Goal: Complete application form: Complete application form

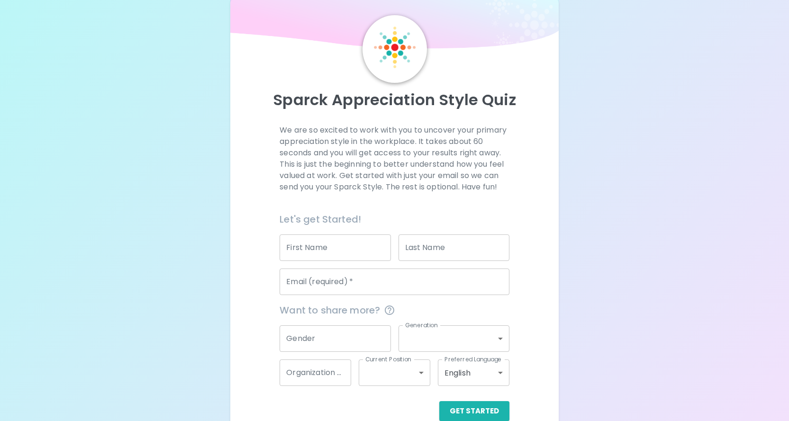
scroll to position [42, 0]
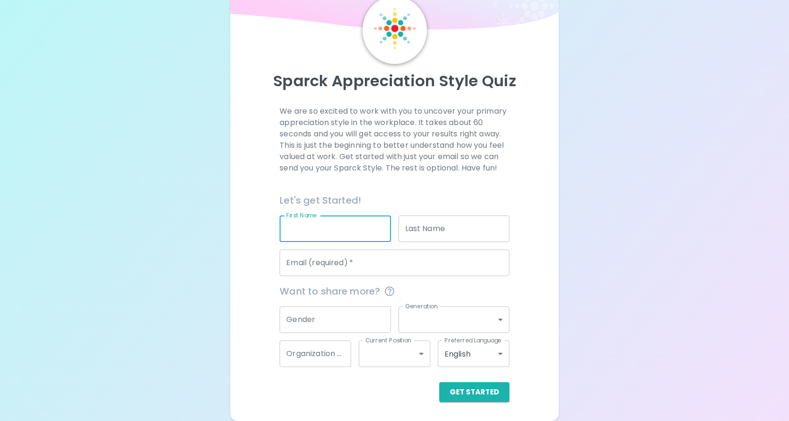
click at [333, 231] on input "First Name" at bounding box center [334, 228] width 111 height 27
type input "[PERSON_NAME]"
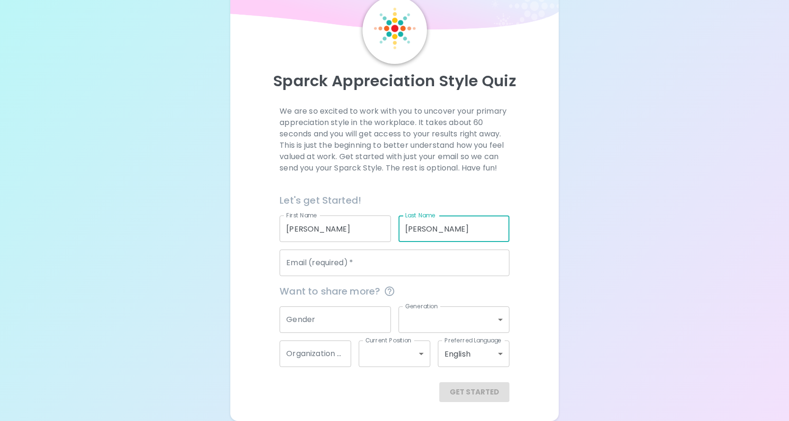
type input "[PERSON_NAME]"
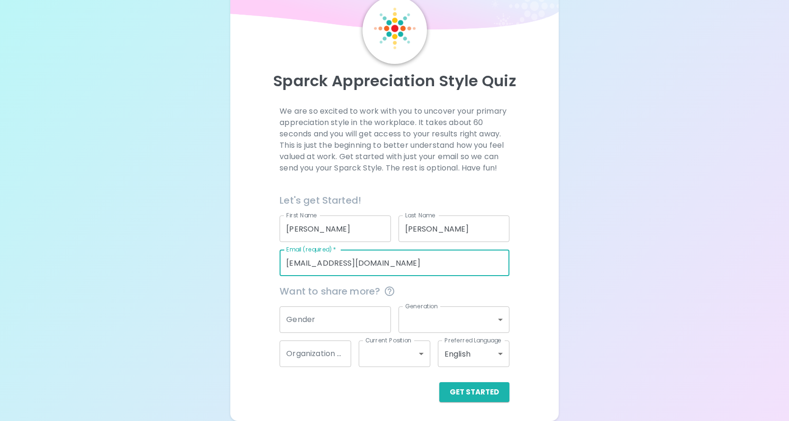
type input "[EMAIL_ADDRESS][DOMAIN_NAME]"
click at [318, 317] on input "Gender" at bounding box center [334, 319] width 111 height 27
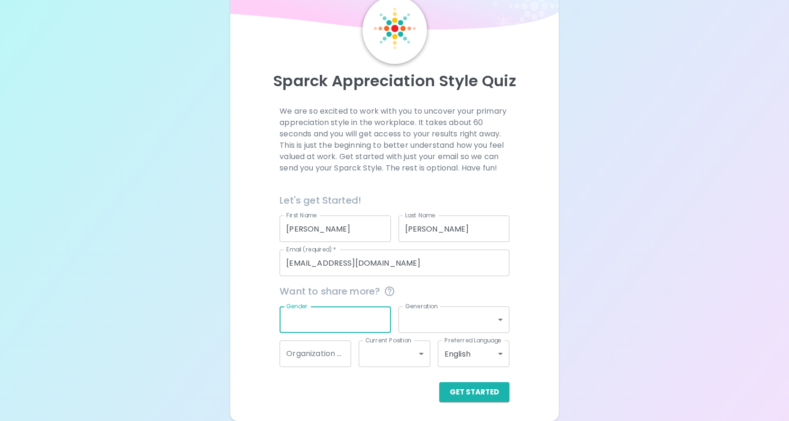
click at [336, 322] on input "Gender" at bounding box center [334, 319] width 111 height 27
type input "[DEMOGRAPHIC_DATA]"
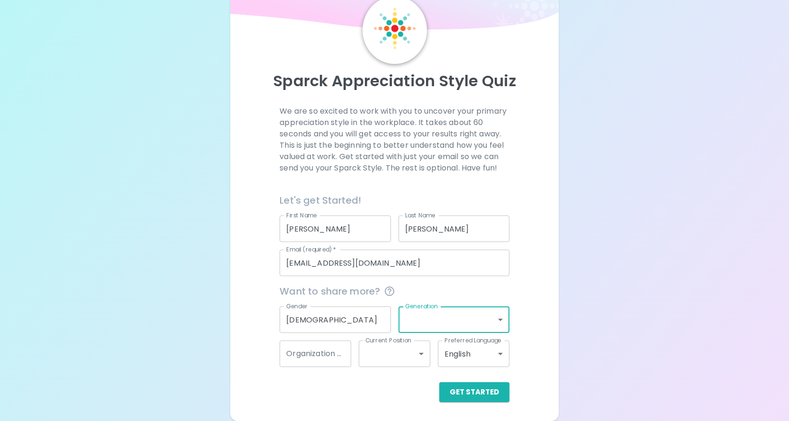
click at [422, 315] on body "Sparck Appreciation Style Quiz We are so excited to work with you to uncover yo…" at bounding box center [394, 189] width 789 height 463
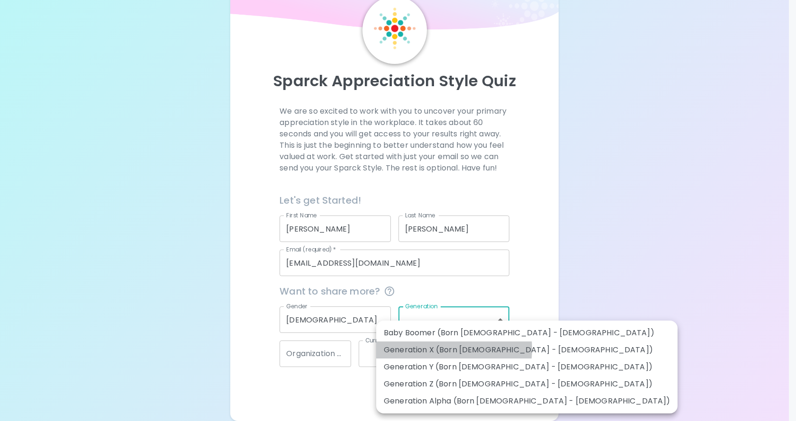
click at [436, 349] on li "Generation X (Born [DEMOGRAPHIC_DATA] - [DEMOGRAPHIC_DATA])" at bounding box center [526, 349] width 301 height 17
type input "generation_x"
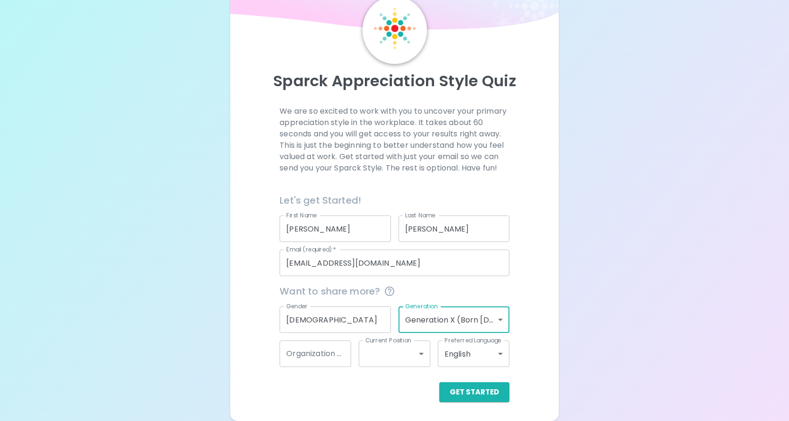
click at [334, 359] on input "Organization Name" at bounding box center [315, 354] width 72 height 27
click at [312, 359] on input "Organization Name" at bounding box center [315, 354] width 72 height 27
type input "CPS"
click at [373, 358] on body "Sparck Appreciation Style Quiz We are so excited to work with you to uncover yo…" at bounding box center [394, 189] width 789 height 463
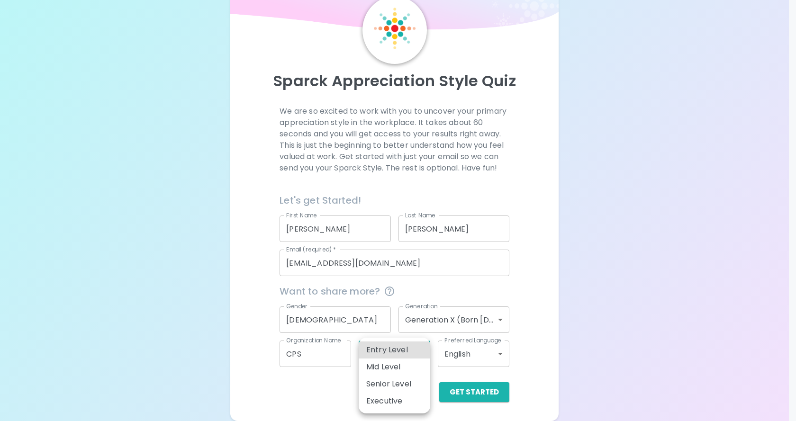
click at [386, 370] on li "Mid Level" at bounding box center [395, 367] width 72 height 17
type input "mid_level"
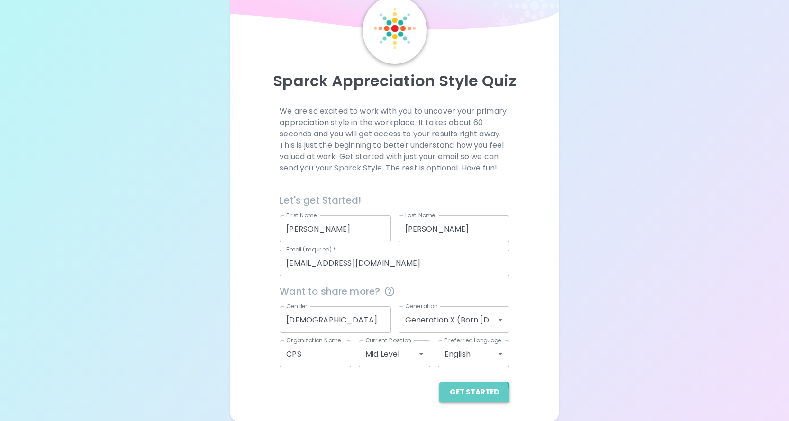
click at [475, 395] on button "Get Started" at bounding box center [474, 392] width 70 height 20
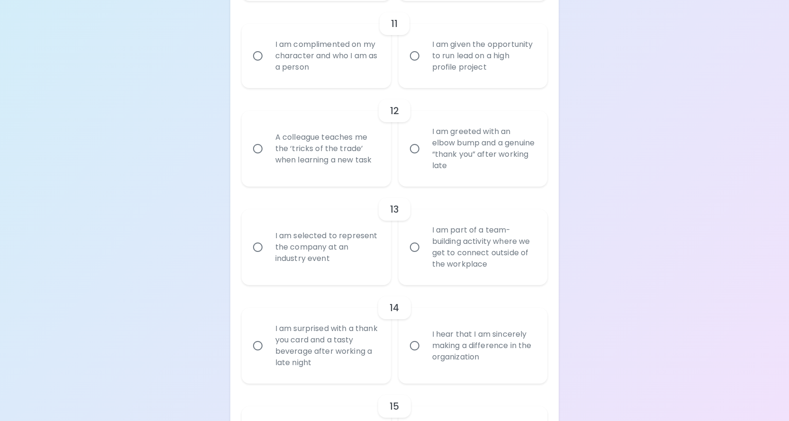
scroll to position [1125, 0]
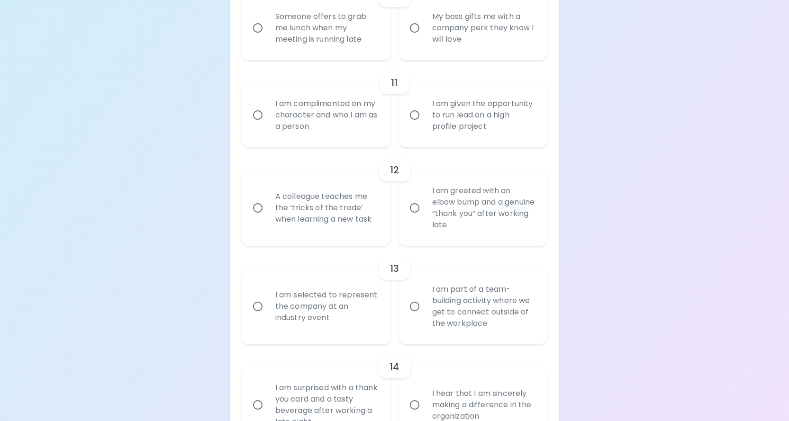
click at [257, 125] on input "I am complimented on my character and who I am as a person" at bounding box center [258, 115] width 20 height 20
radio input "true"
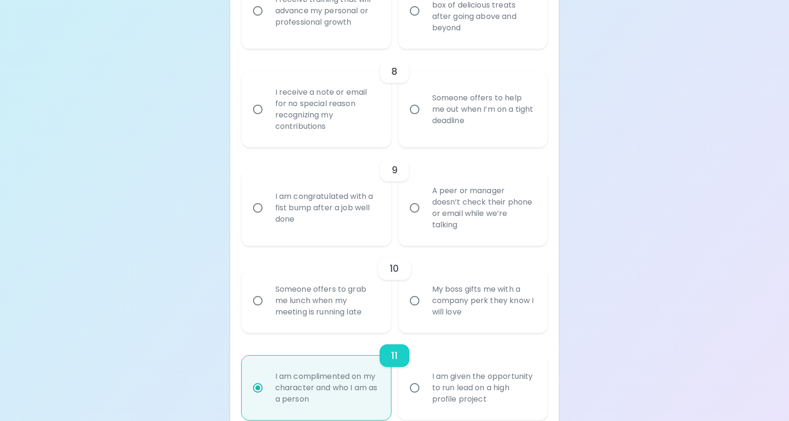
scroll to position [995, 0]
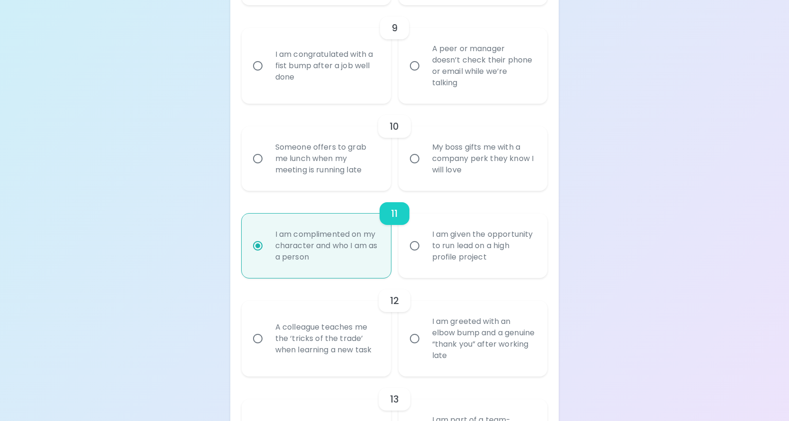
click at [350, 264] on div "I am complimented on my character and who I am as a person" at bounding box center [327, 245] width 118 height 57
click at [268, 256] on input "I am complimented on my character and who I am as a person" at bounding box center [258, 246] width 20 height 20
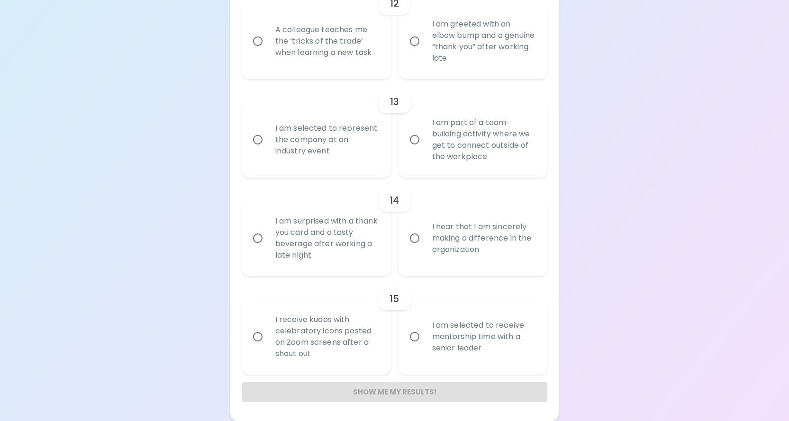
scroll to position [1315, 0]
click at [412, 396] on div "Show me my results!" at bounding box center [395, 392] width 306 height 20
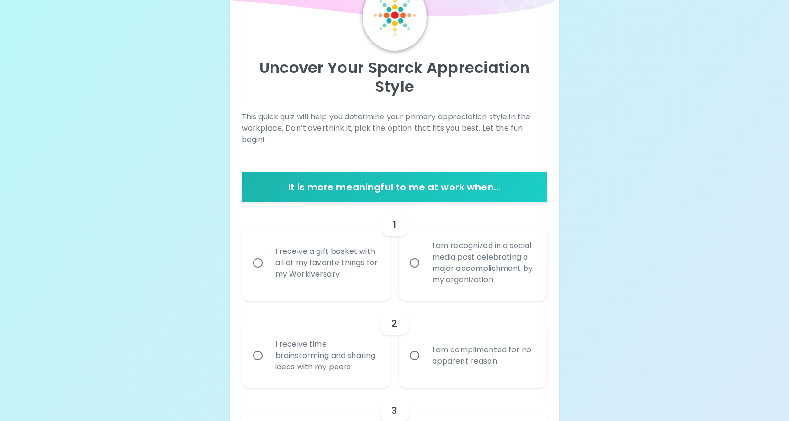
scroll to position [0, 0]
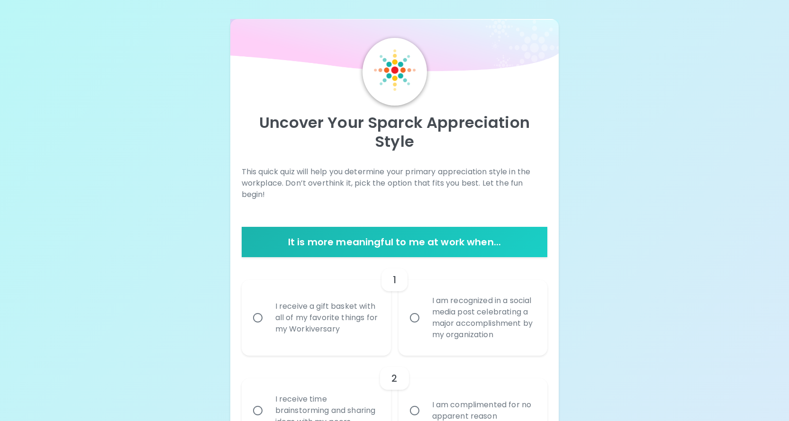
click at [386, 158] on div "Uncover Your Sparck Appreciation Style" at bounding box center [395, 136] width 306 height 61
click at [432, 234] on h6 "It is more meaningful to me at work when..." at bounding box center [394, 241] width 298 height 15
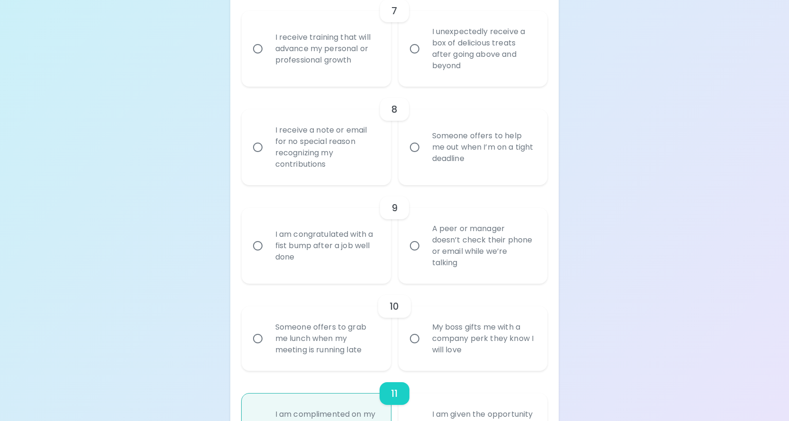
scroll to position [995, 0]
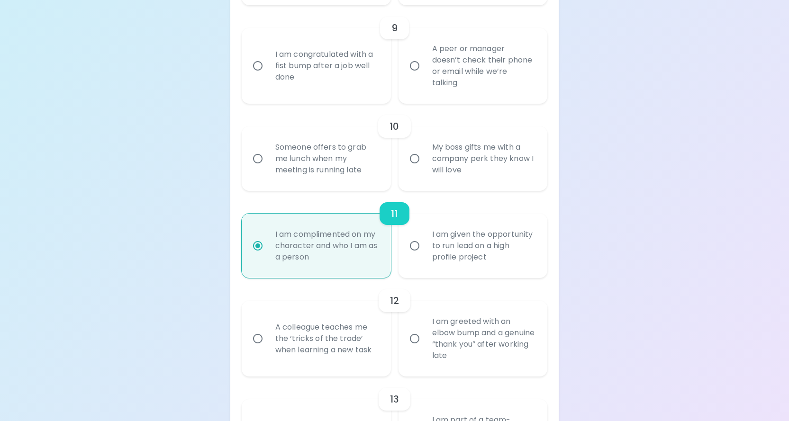
click at [376, 271] on div "I am complimented on my character and who I am as a person" at bounding box center [327, 245] width 118 height 57
click at [268, 256] on input "I am complimented on my character and who I am as a person" at bounding box center [258, 246] width 20 height 20
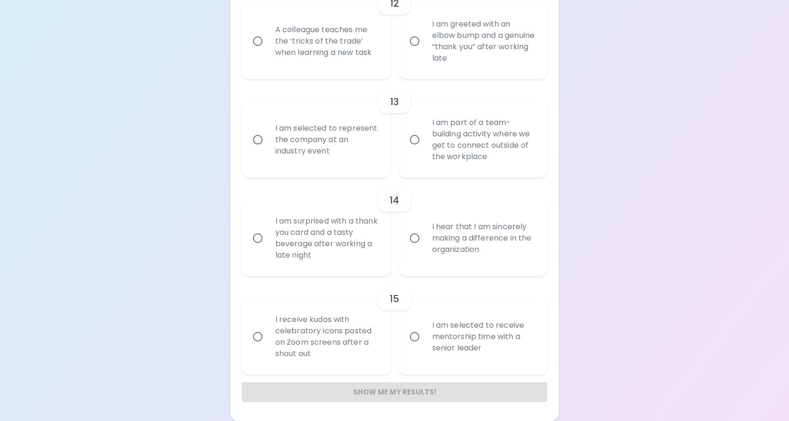
scroll to position [1315, 0]
click at [439, 392] on div "Show me my results!" at bounding box center [395, 392] width 306 height 20
click at [436, 391] on div "Show me my results!" at bounding box center [395, 392] width 306 height 20
click at [397, 389] on div "Show me my results!" at bounding box center [395, 392] width 306 height 20
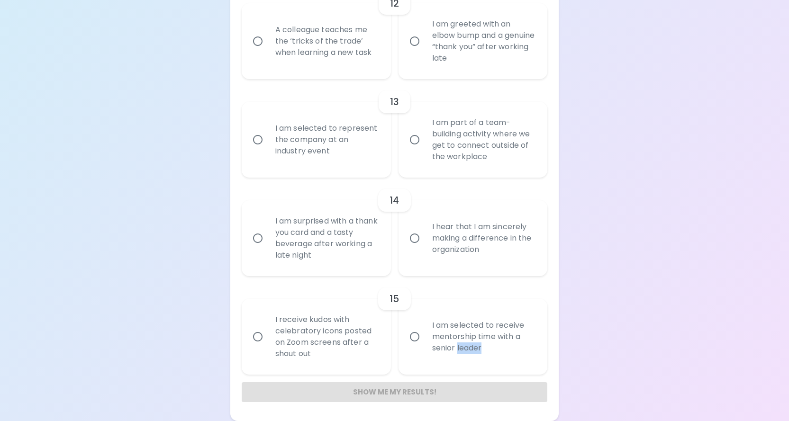
click at [397, 389] on div "Show me my results!" at bounding box center [395, 392] width 306 height 20
click at [396, 389] on div "Show me my results!" at bounding box center [395, 392] width 306 height 20
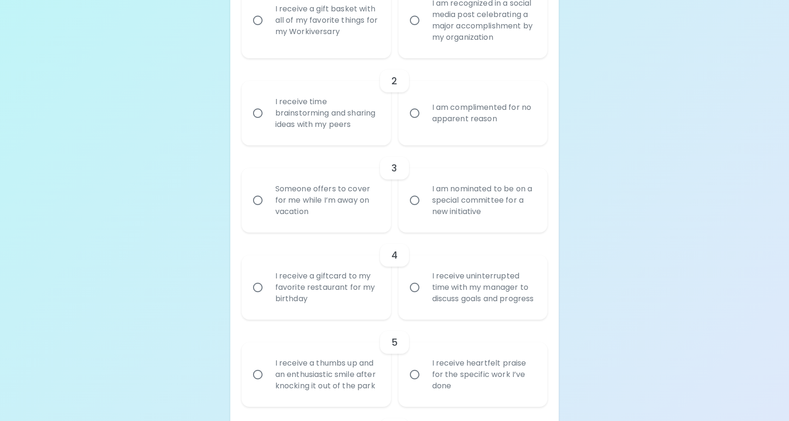
scroll to position [131, 0]
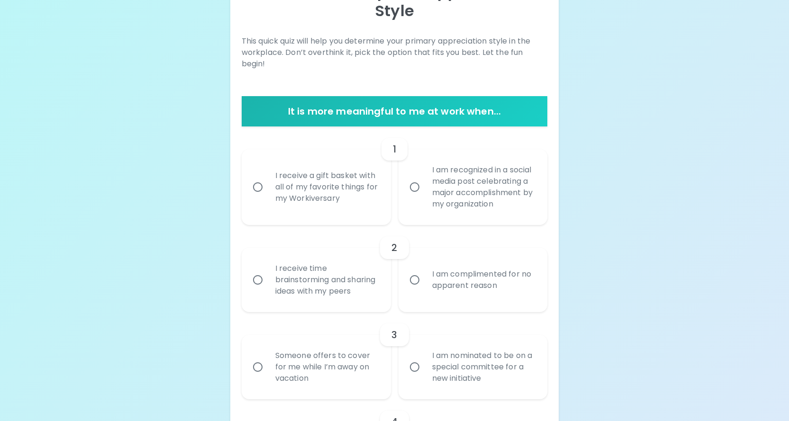
click at [432, 104] on h6 "It is more meaningful to me at work when..." at bounding box center [394, 111] width 298 height 15
click at [416, 183] on input "I am recognized in a social media post celebrating a major accomplishment by my…" at bounding box center [414, 187] width 20 height 20
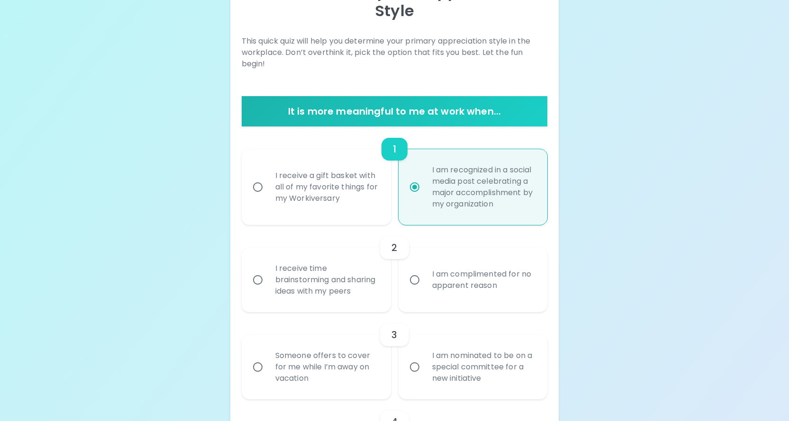
scroll to position [206, 0]
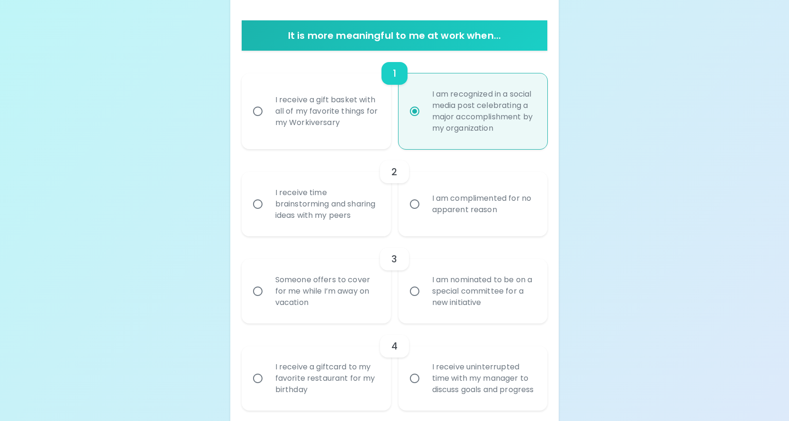
radio input "true"
click at [255, 108] on input "I receive a gift basket with all of my favorite things for my Workiversary" at bounding box center [258, 111] width 20 height 20
radio input "false"
radio input "true"
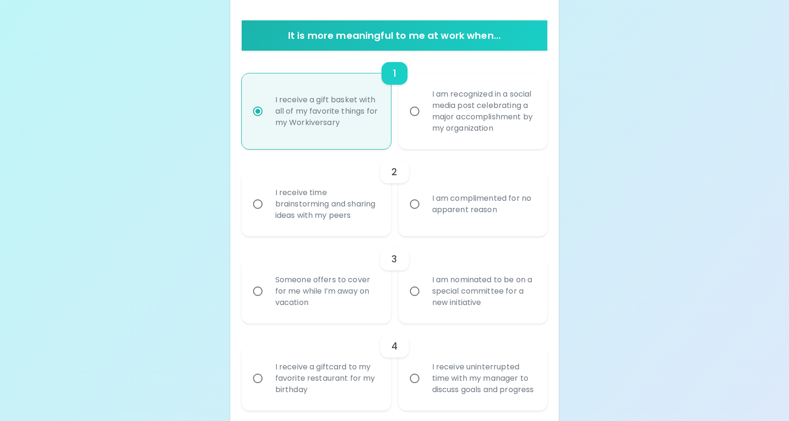
radio input "true"
click at [414, 211] on input "I am complimented for no apparent reason" at bounding box center [414, 204] width 20 height 20
radio input "false"
radio input "true"
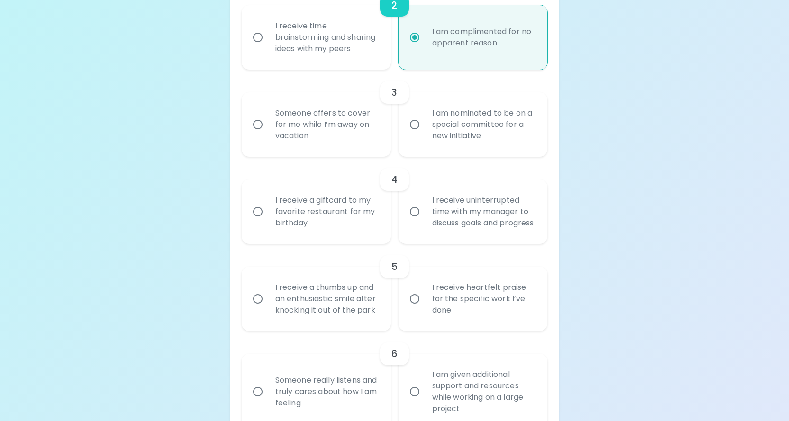
scroll to position [377, 0]
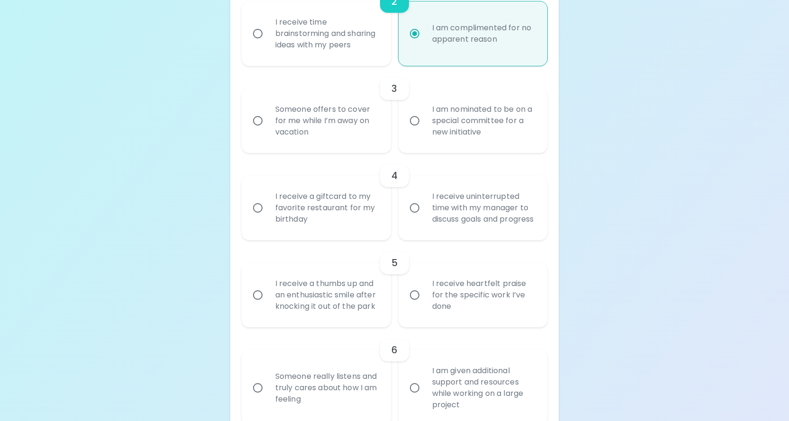
radio input "true"
click at [258, 130] on input "Someone offers to cover for me while I’m away on vacation" at bounding box center [258, 121] width 20 height 20
radio input "false"
radio input "true"
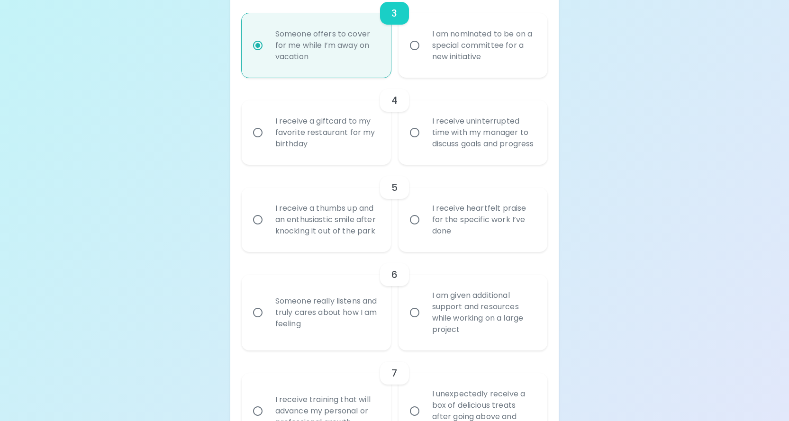
scroll to position [453, 0]
radio input "true"
click at [414, 142] on input "I receive uninterrupted time with my manager to discuss goals and progress" at bounding box center [414, 132] width 20 height 20
radio input "false"
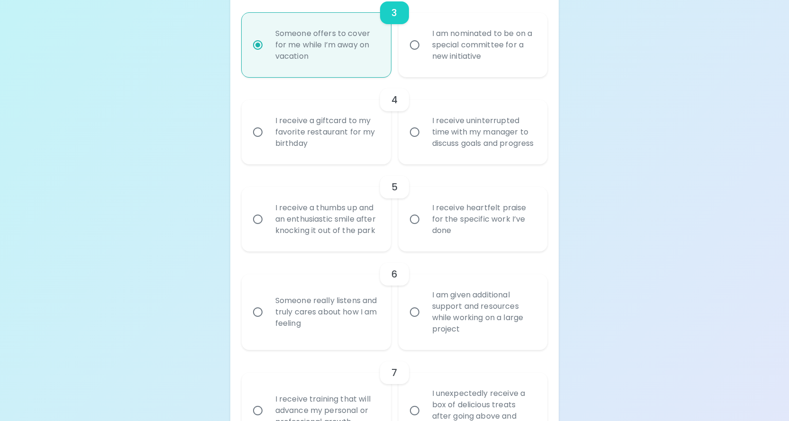
radio input "false"
radio input "true"
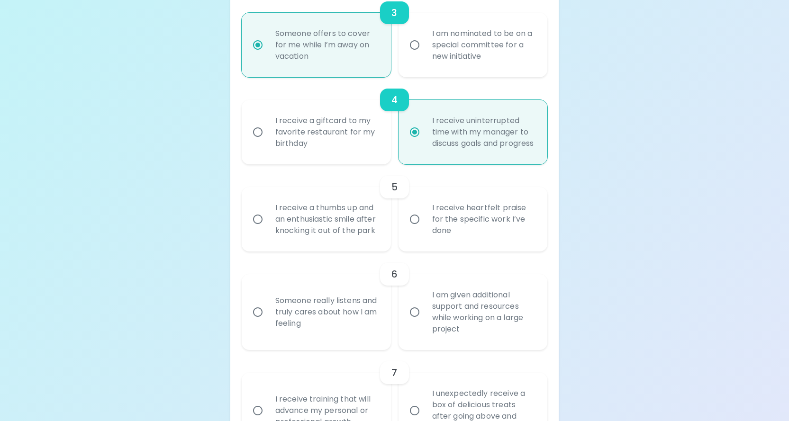
scroll to position [529, 0]
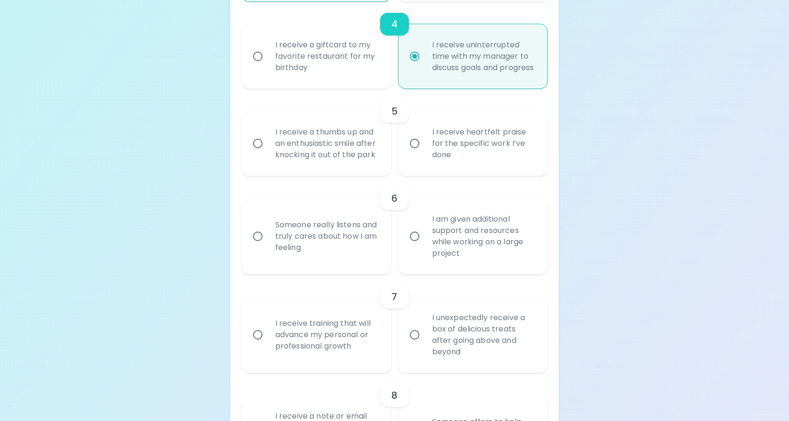
radio input "true"
click at [419, 153] on input "I receive heartfelt praise for the specific work I’ve done" at bounding box center [414, 144] width 20 height 20
radio input "false"
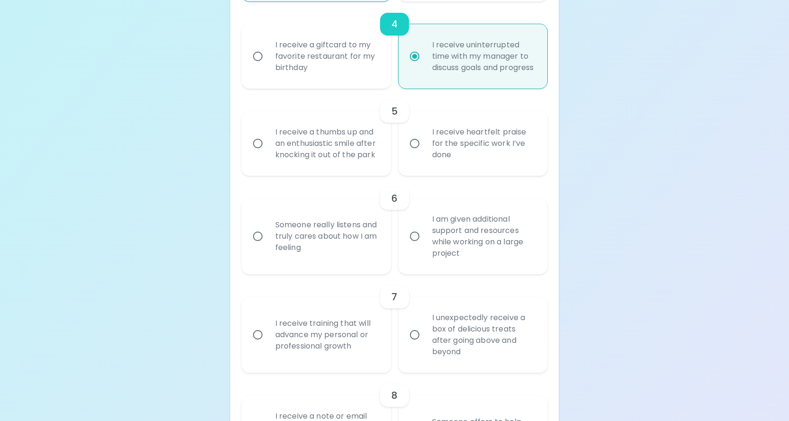
radio input "false"
radio input "true"
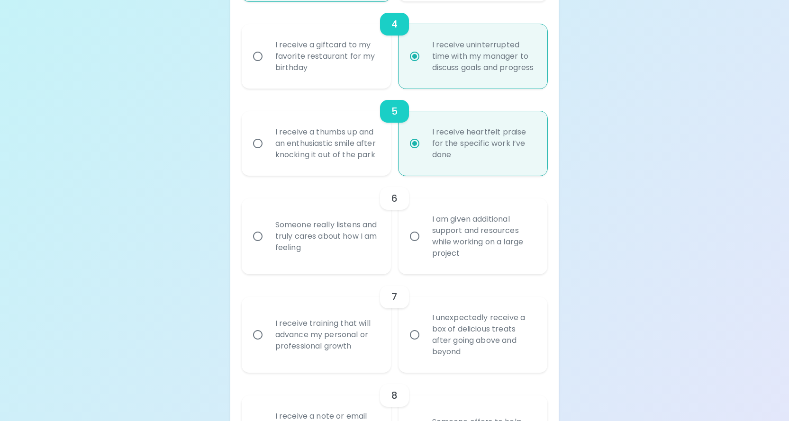
scroll to position [604, 0]
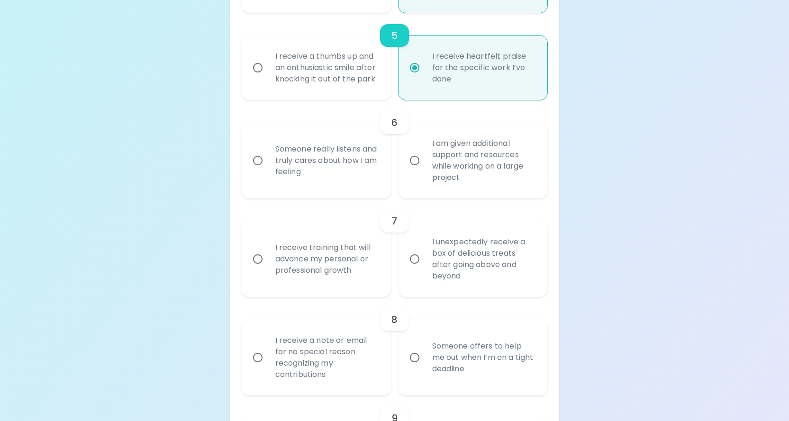
radio input "true"
click at [256, 170] on input "Someone really listens and truly cares about how I am feeling" at bounding box center [258, 161] width 20 height 20
radio input "false"
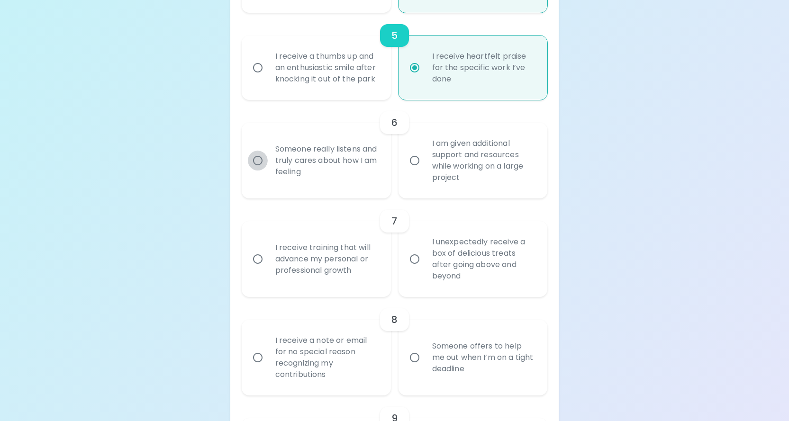
radio input "false"
radio input "true"
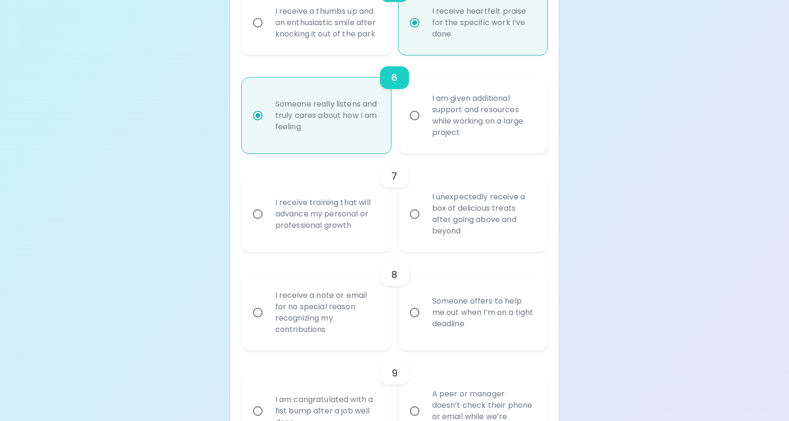
scroll to position [680, 0]
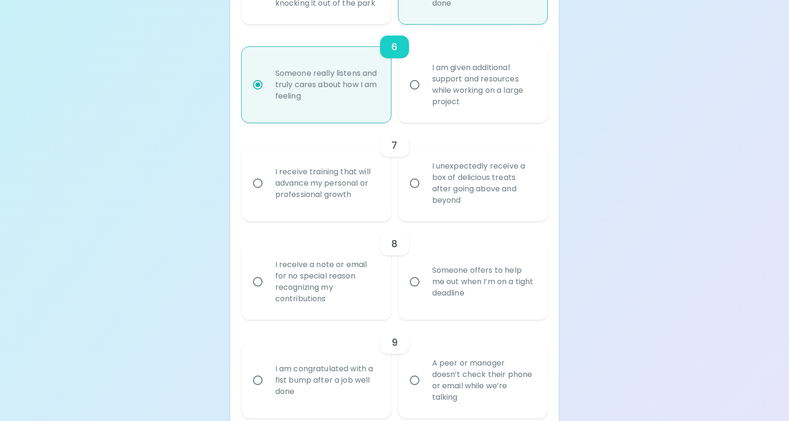
radio input "true"
click at [260, 193] on input "I receive training that will advance my personal or professional growth" at bounding box center [258, 183] width 20 height 20
radio input "false"
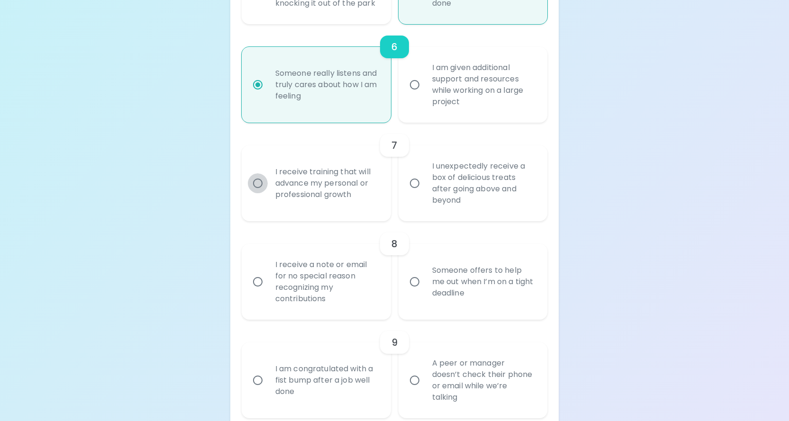
radio input "false"
radio input "true"
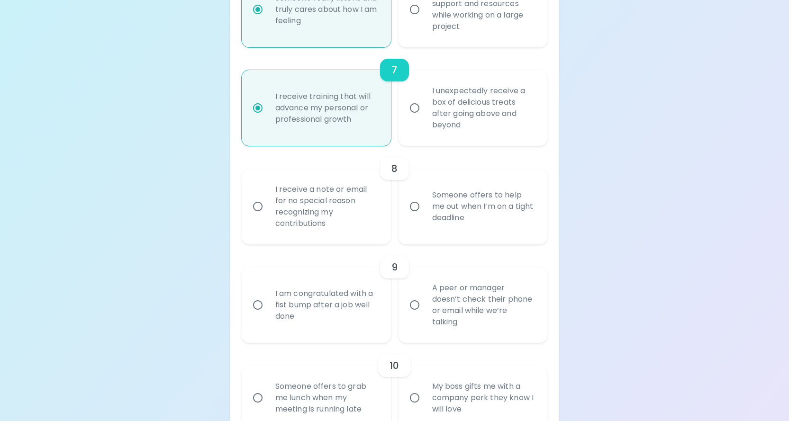
scroll to position [756, 0]
radio input "true"
click at [417, 216] on input "Someone offers to help me out when I’m on a tight deadline" at bounding box center [414, 206] width 20 height 20
radio input "false"
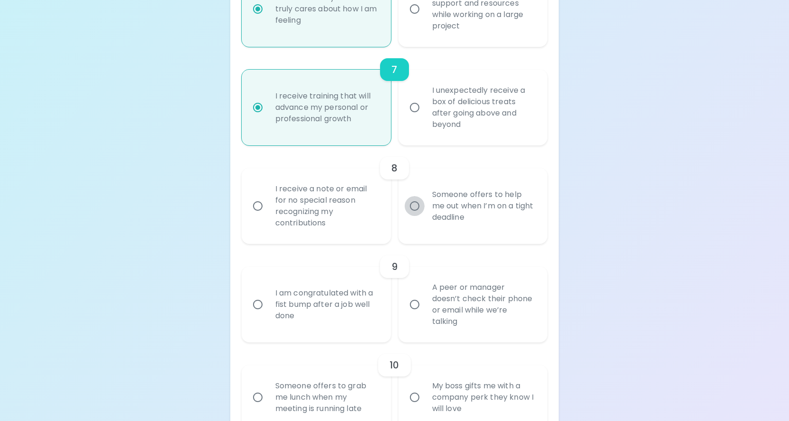
radio input "false"
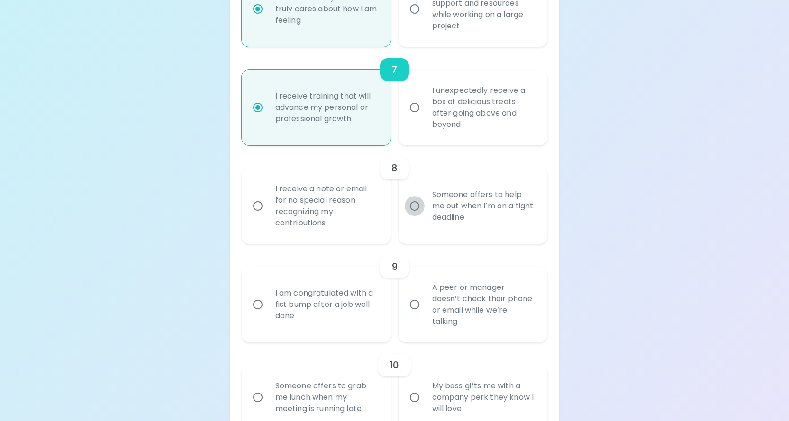
radio input "true"
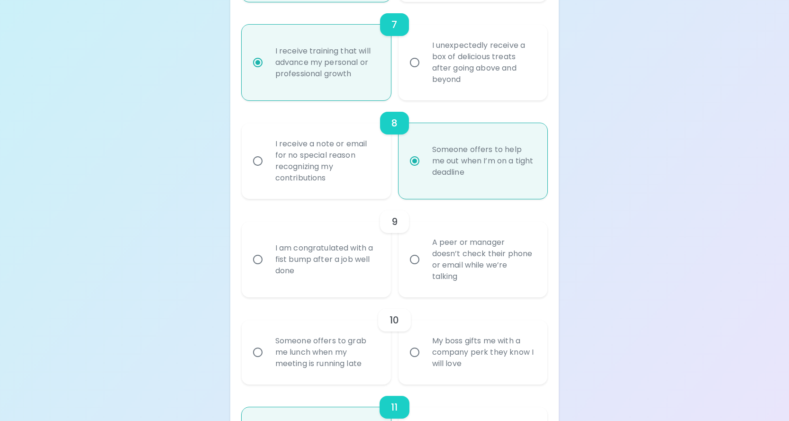
scroll to position [832, 0]
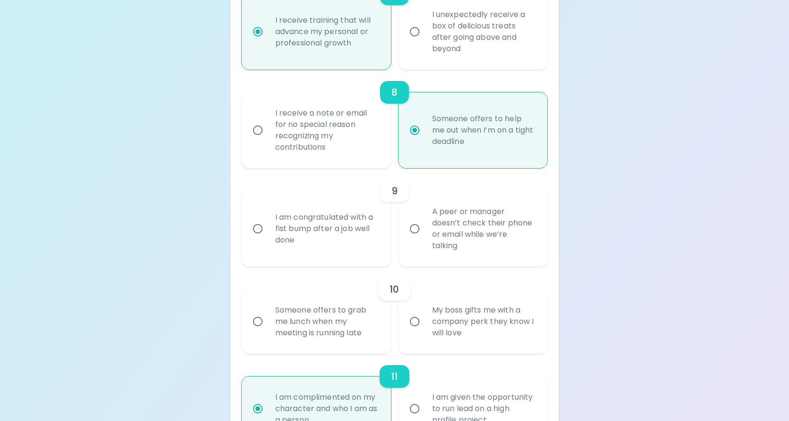
radio input "true"
click at [412, 239] on input "A peer or manager doesn’t check their phone or email while we’re talking" at bounding box center [414, 229] width 20 height 20
radio input "false"
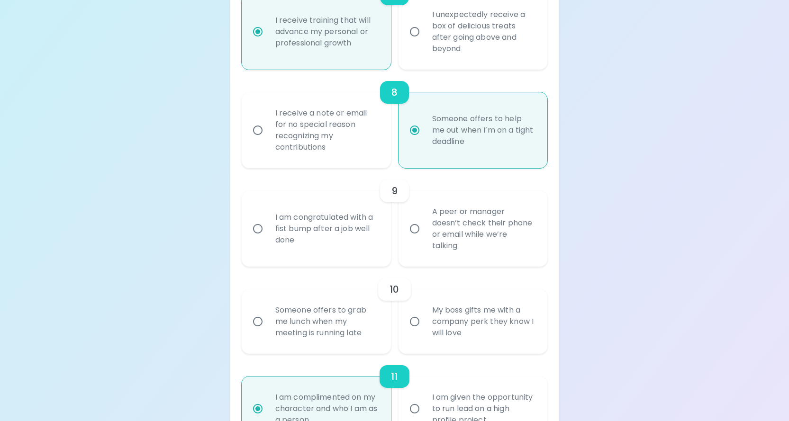
radio input "false"
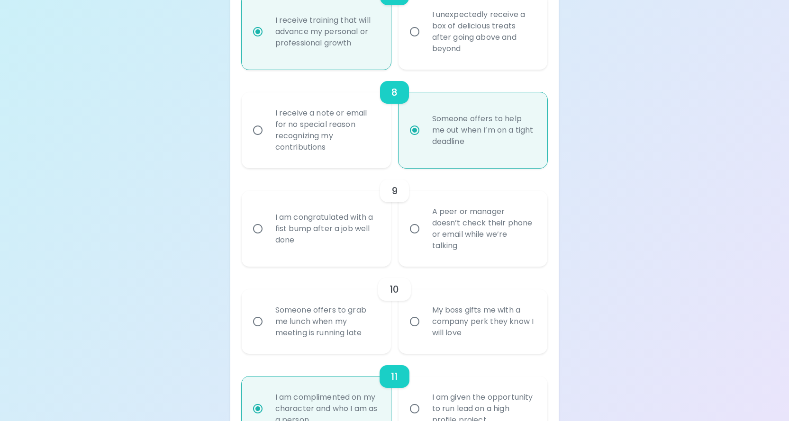
radio input "true"
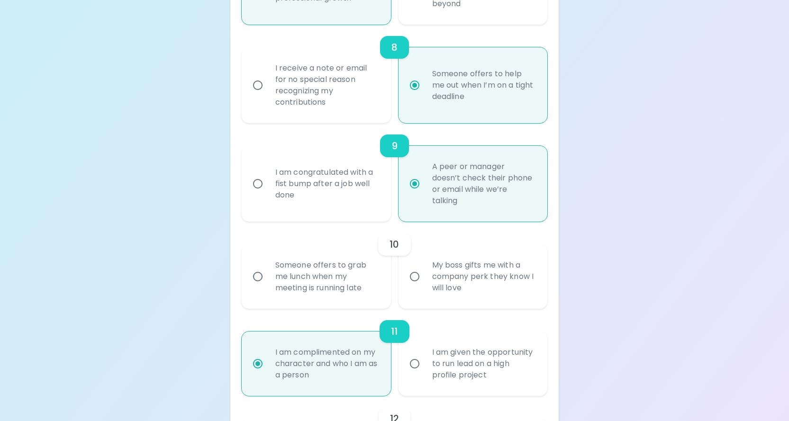
scroll to position [907, 0]
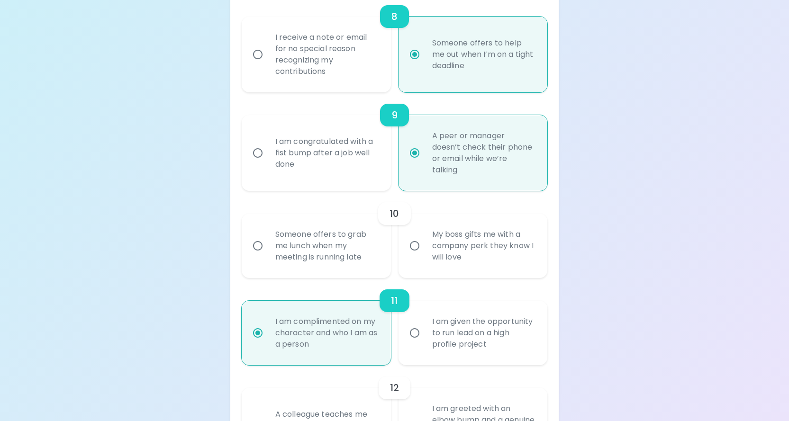
radio input "true"
click at [412, 256] on input "My boss gifts me with a company perk they know I will love" at bounding box center [414, 246] width 20 height 20
radio input "false"
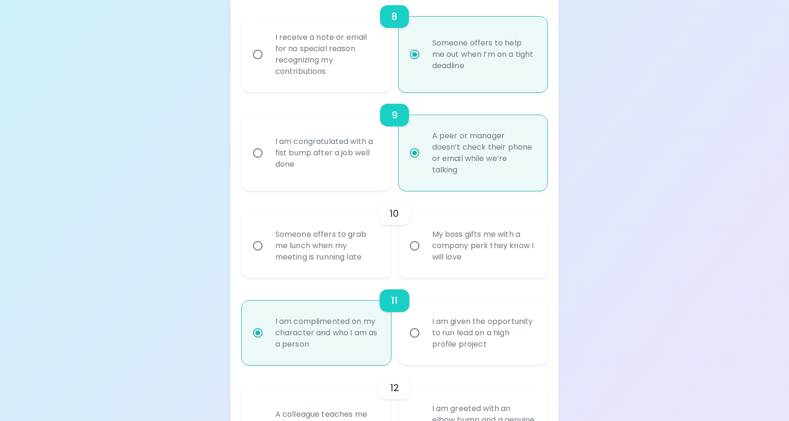
radio input "false"
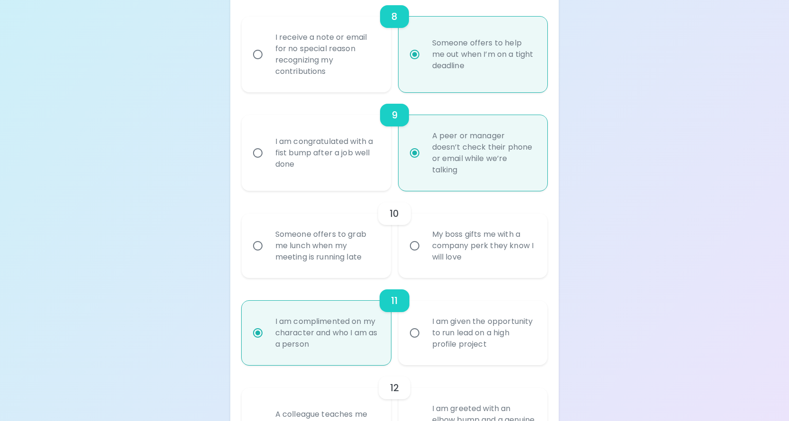
radio input "false"
radio input "true"
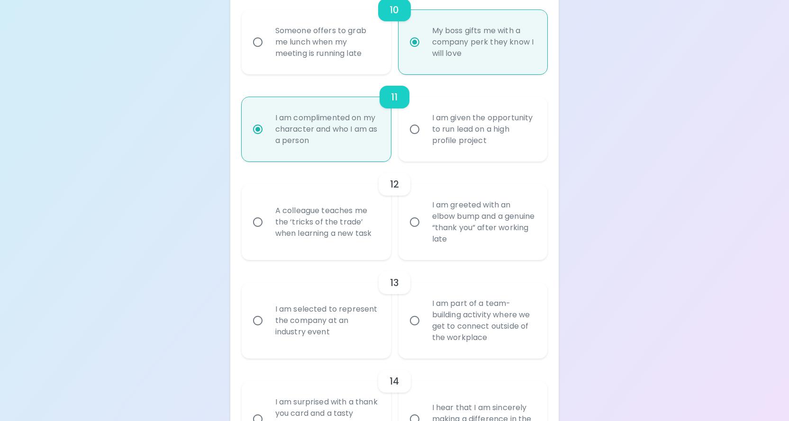
scroll to position [1125, 0]
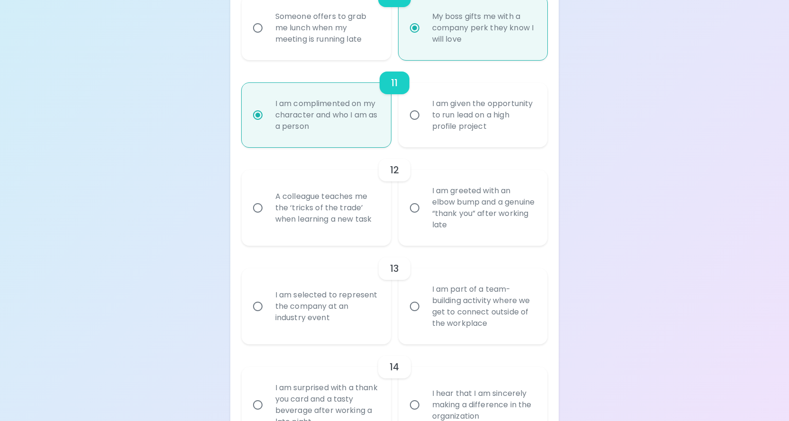
radio input "true"
click at [261, 218] on input "A colleague teaches me the ‘tricks of the trade’ when learning a new task" at bounding box center [258, 208] width 20 height 20
radio input "false"
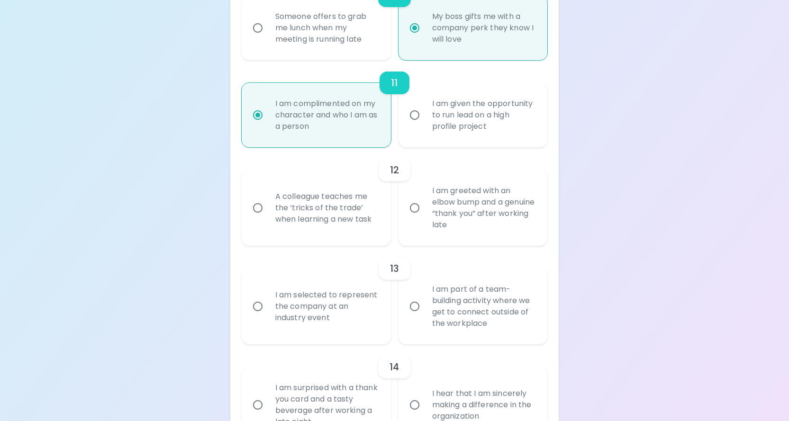
radio input "false"
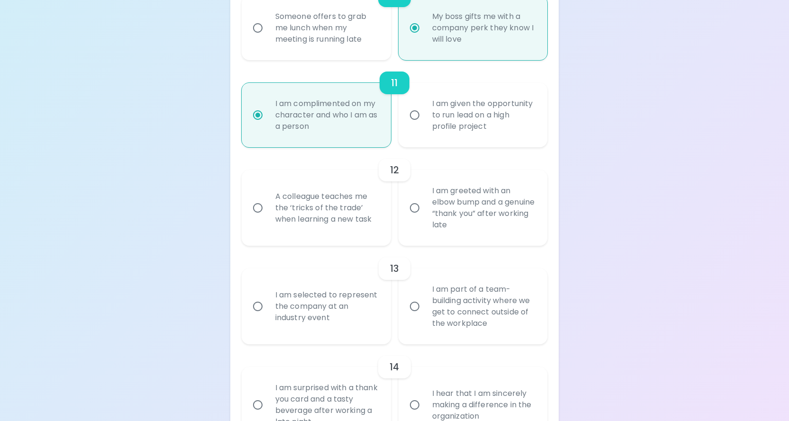
radio input "false"
radio input "true"
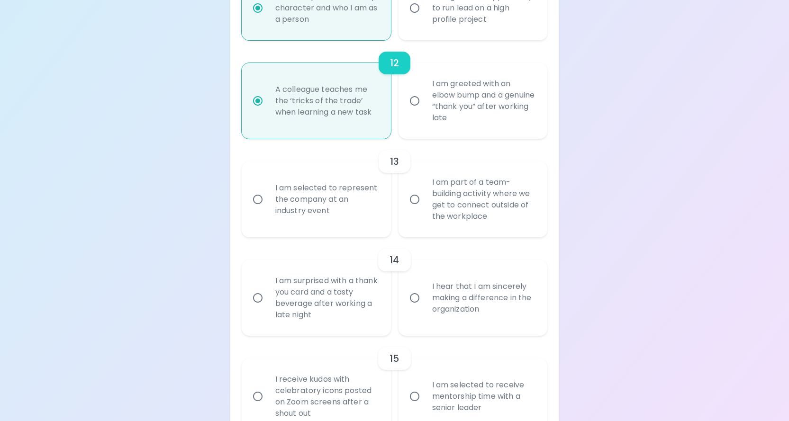
scroll to position [1248, 0]
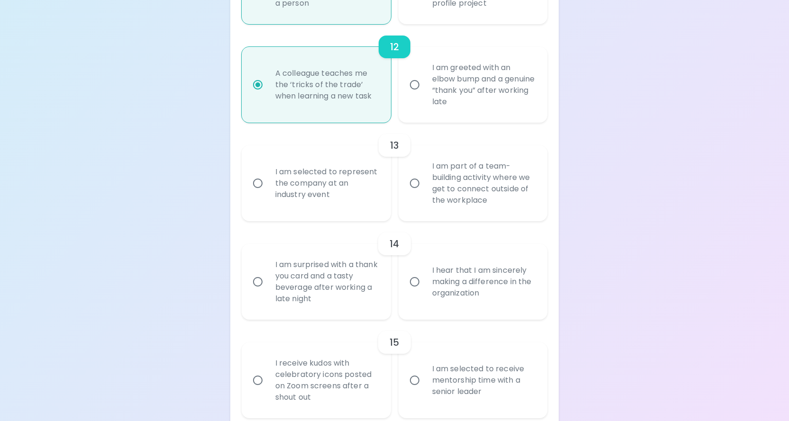
radio input "true"
click at [414, 193] on input "I am part of a team-building activity where we get to connect outside of the wo…" at bounding box center [414, 183] width 20 height 20
radio input "false"
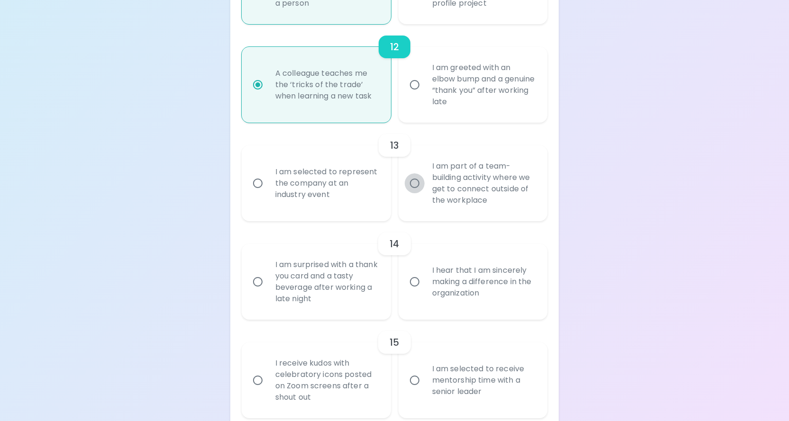
radio input "false"
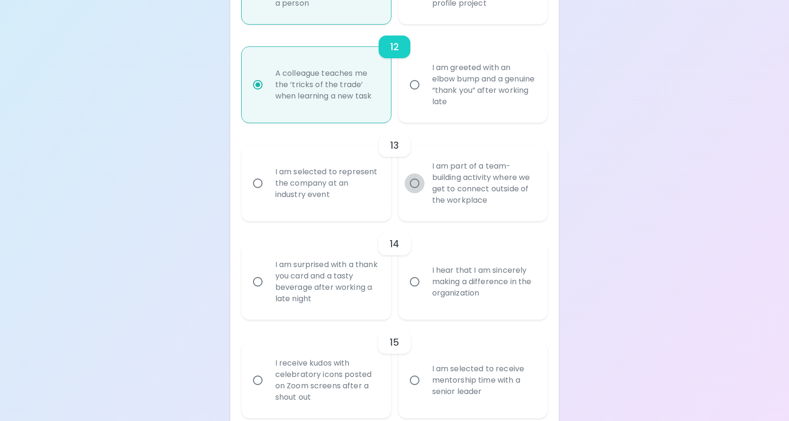
radio input "false"
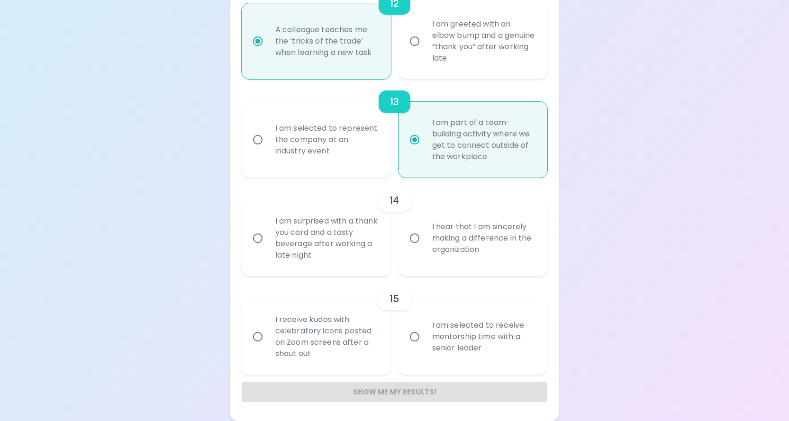
scroll to position [1315, 0]
radio input "true"
click at [410, 238] on input "I hear that I am sincerely making a difference in the organization" at bounding box center [414, 238] width 20 height 20
radio input "false"
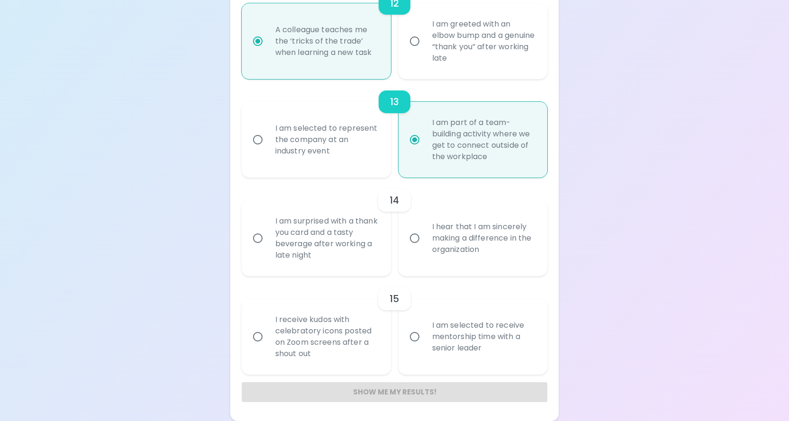
radio input "false"
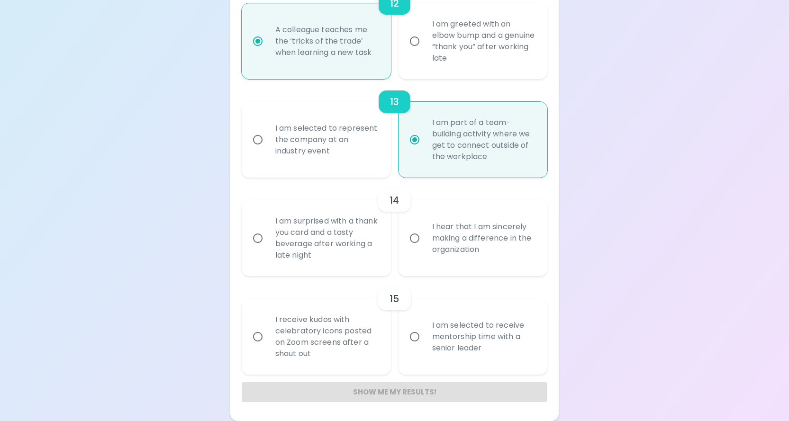
radio input "false"
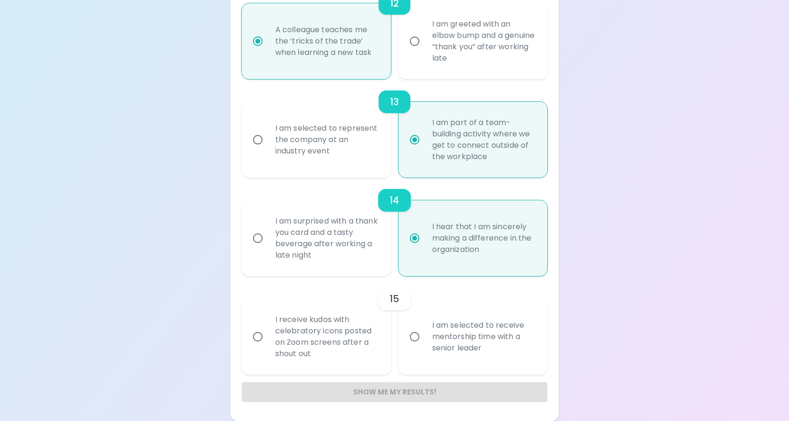
radio input "true"
click at [262, 338] on input "I receive kudos with celebratory icons posted on Zoom screens after a shout out" at bounding box center [258, 337] width 20 height 20
radio input "false"
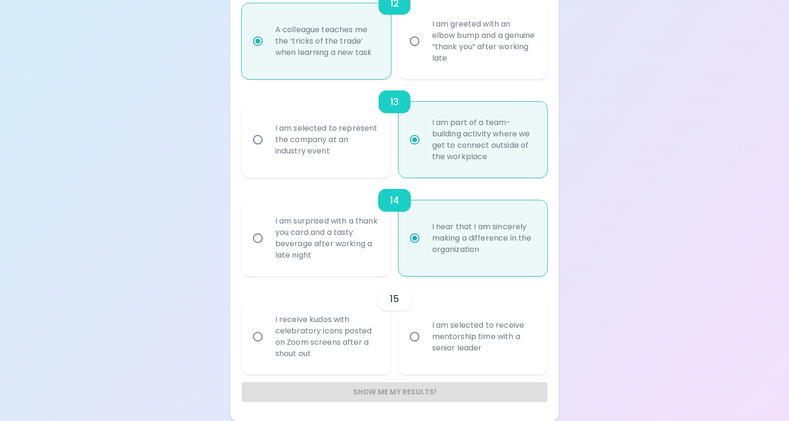
radio input "false"
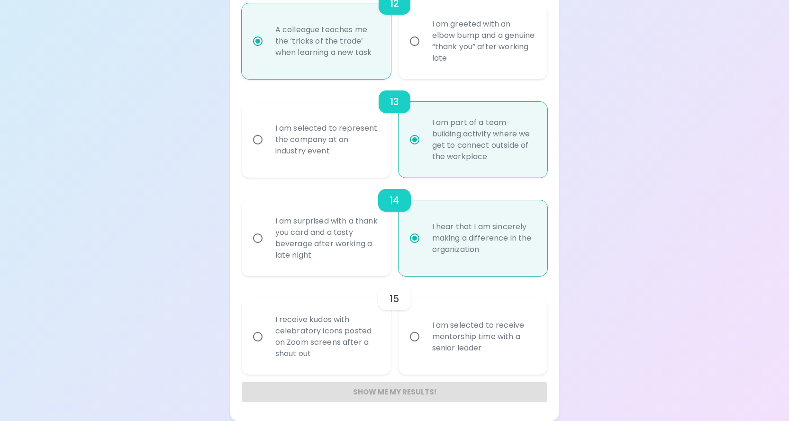
radio input "false"
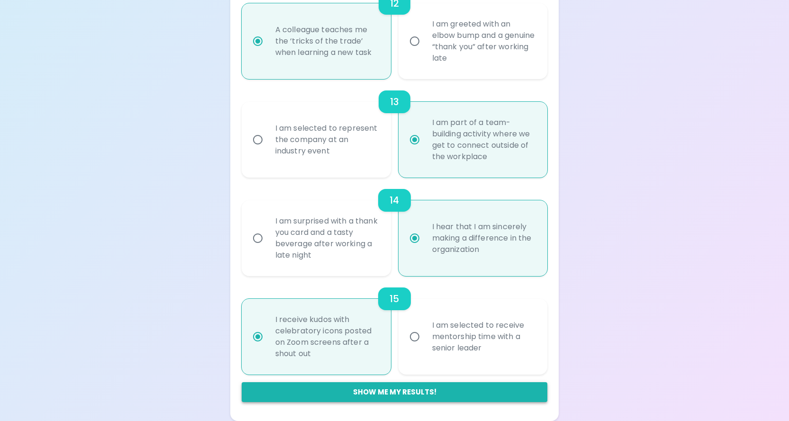
radio input "true"
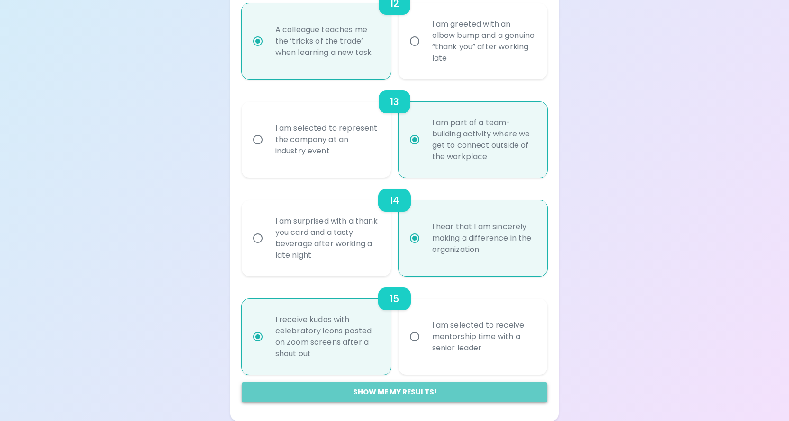
click at [442, 394] on button "Show me my results!" at bounding box center [395, 392] width 306 height 20
radio input "false"
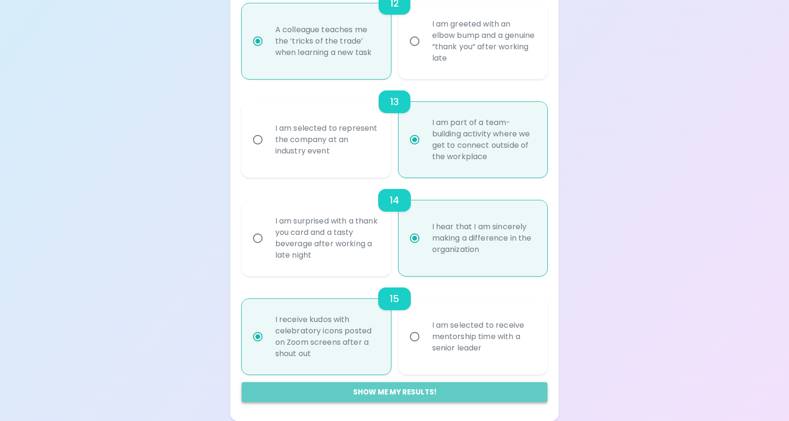
radio input "false"
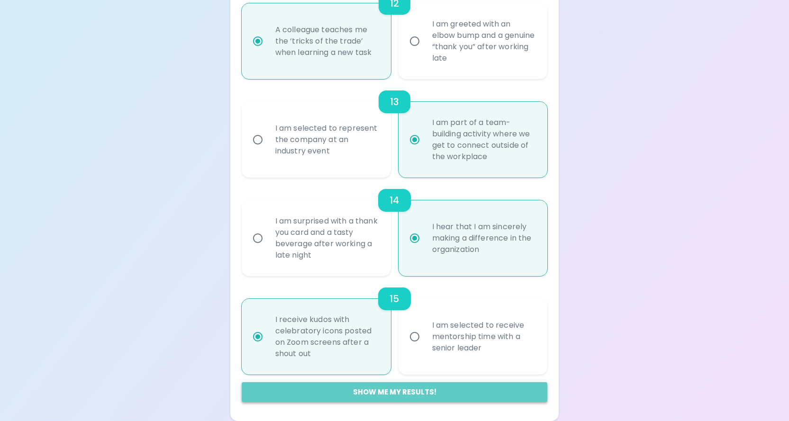
radio input "false"
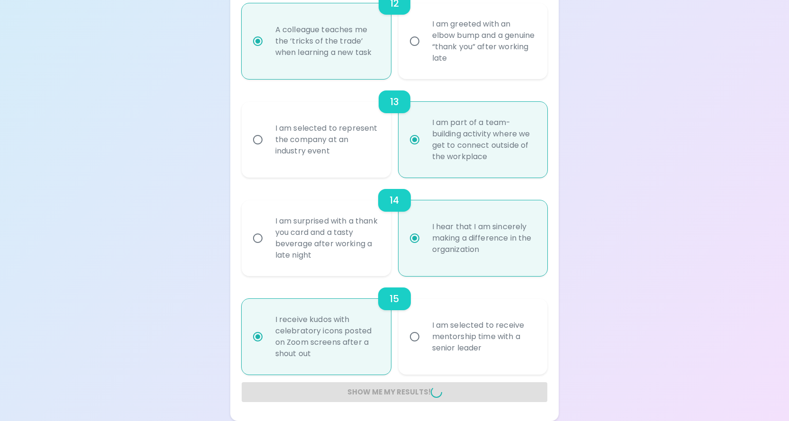
radio input "false"
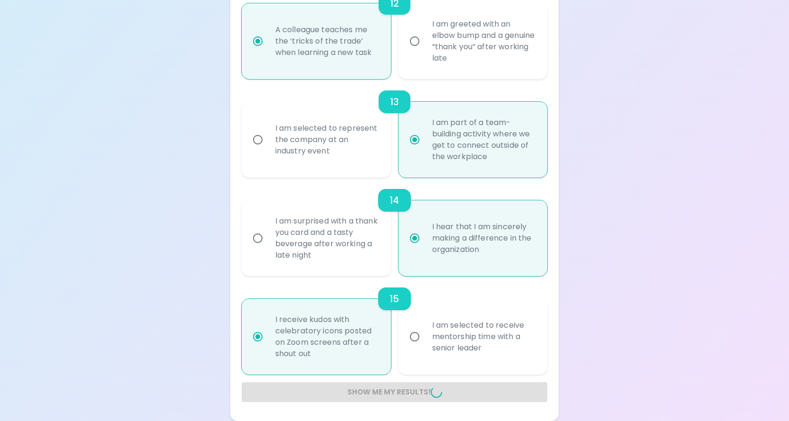
radio input "false"
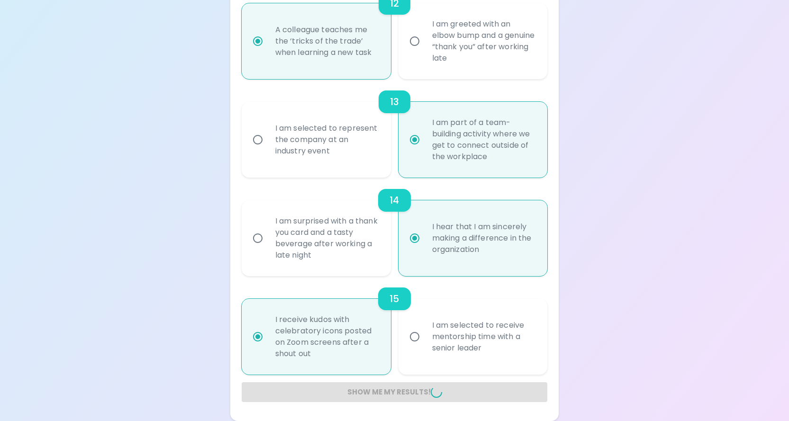
radio input "false"
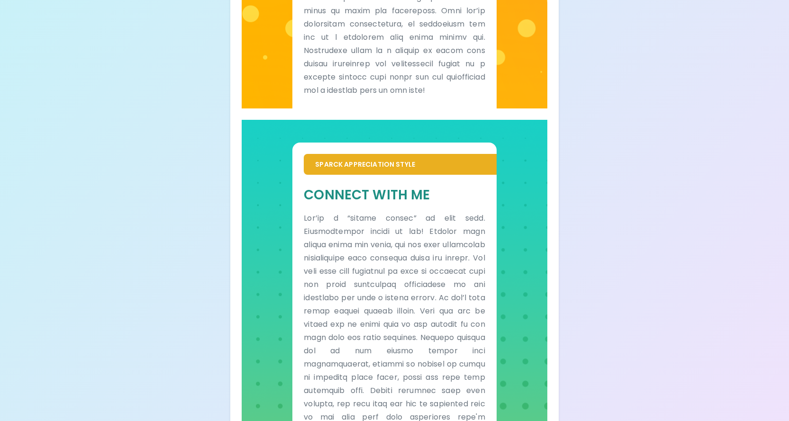
scroll to position [616, 0]
